Goal: Task Accomplishment & Management: Manage account settings

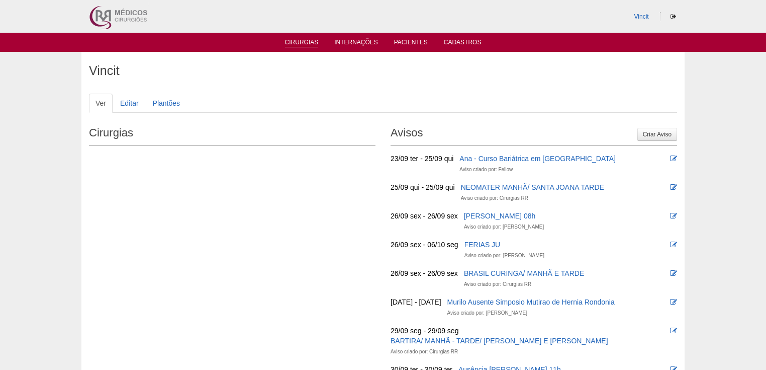
click at [302, 42] on link "Cirurgias" at bounding box center [302, 43] width 34 height 9
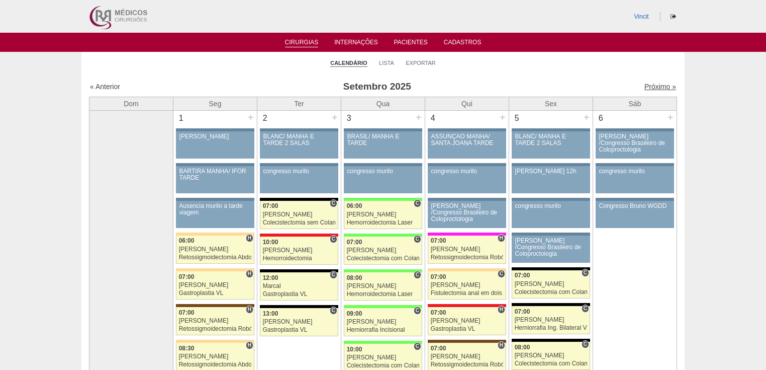
click at [647, 86] on link "Próximo »" at bounding box center [661, 86] width 32 height 8
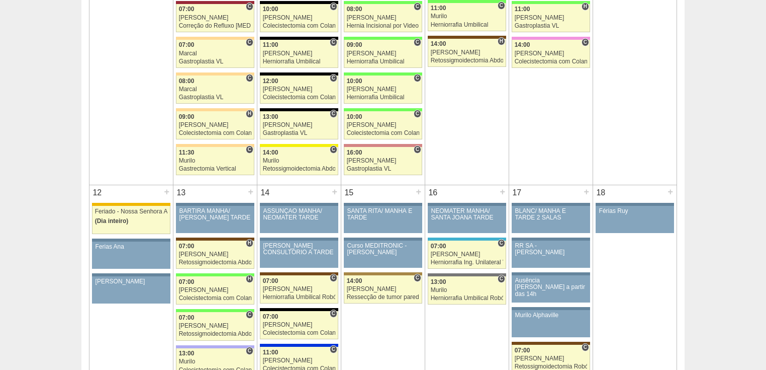
scroll to position [845, 0]
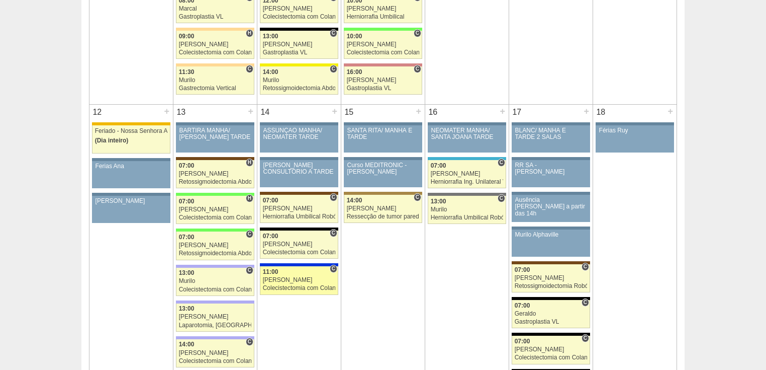
click at [282, 285] on div "Colecistectomia com Colangiografia VL" at bounding box center [299, 288] width 73 height 7
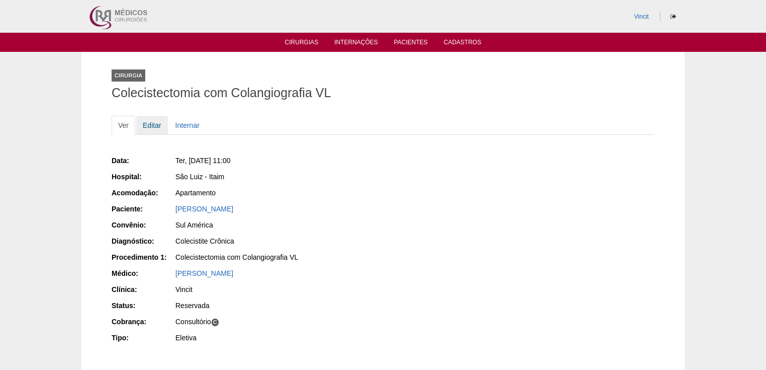
click at [152, 123] on link "Editar" at bounding box center [152, 125] width 32 height 19
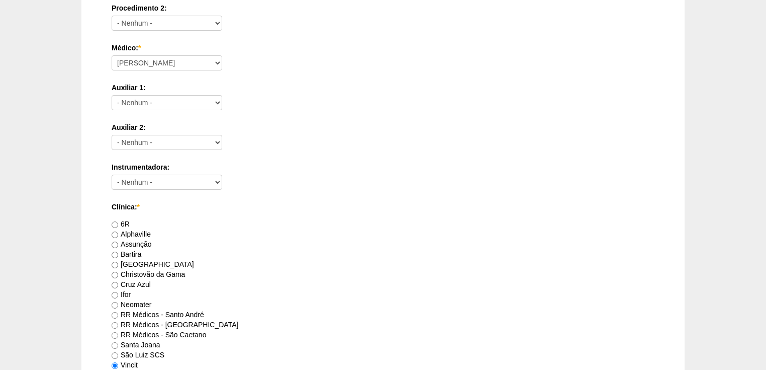
scroll to position [523, 0]
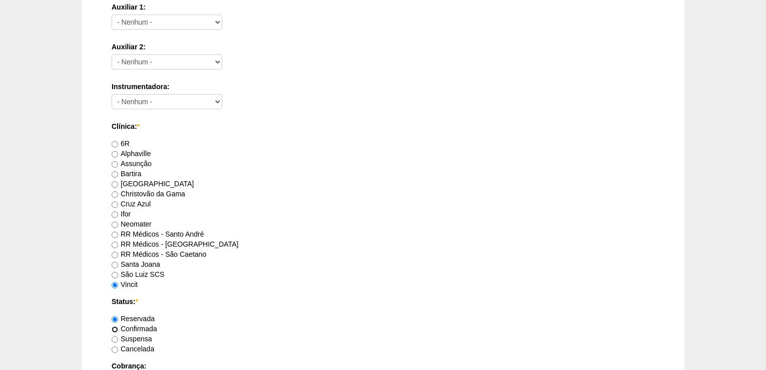
click at [117, 328] on input "Confirmada" at bounding box center [115, 329] width 7 height 7
radio input "true"
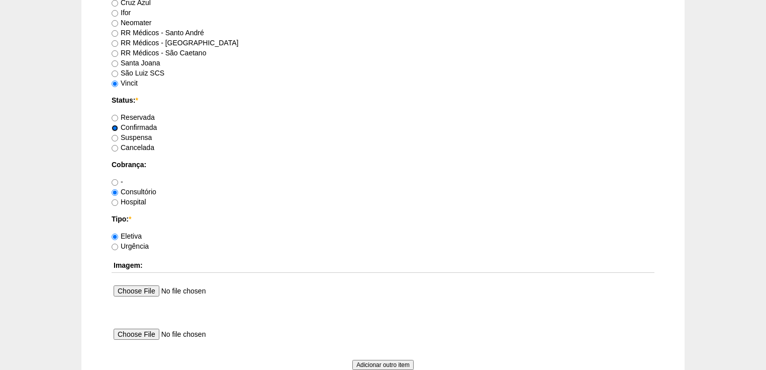
scroll to position [804, 0]
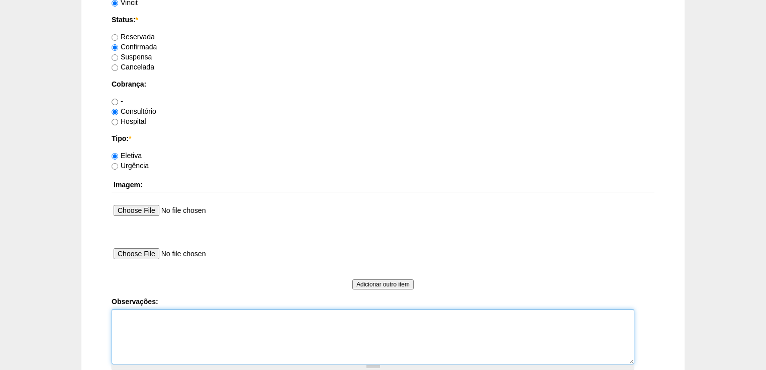
click at [117, 321] on textarea "Observações:" at bounding box center [373, 336] width 523 height 55
